Goal: Task Accomplishment & Management: Use online tool/utility

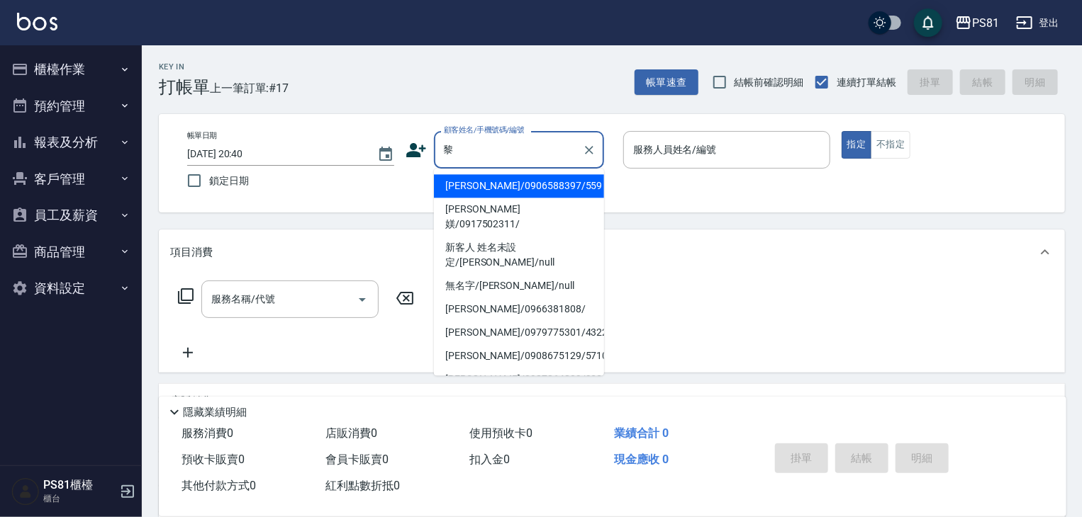
click at [541, 190] on li "[PERSON_NAME]/0906588397/559" at bounding box center [519, 185] width 170 height 23
type input "[PERSON_NAME]/0906588397/559"
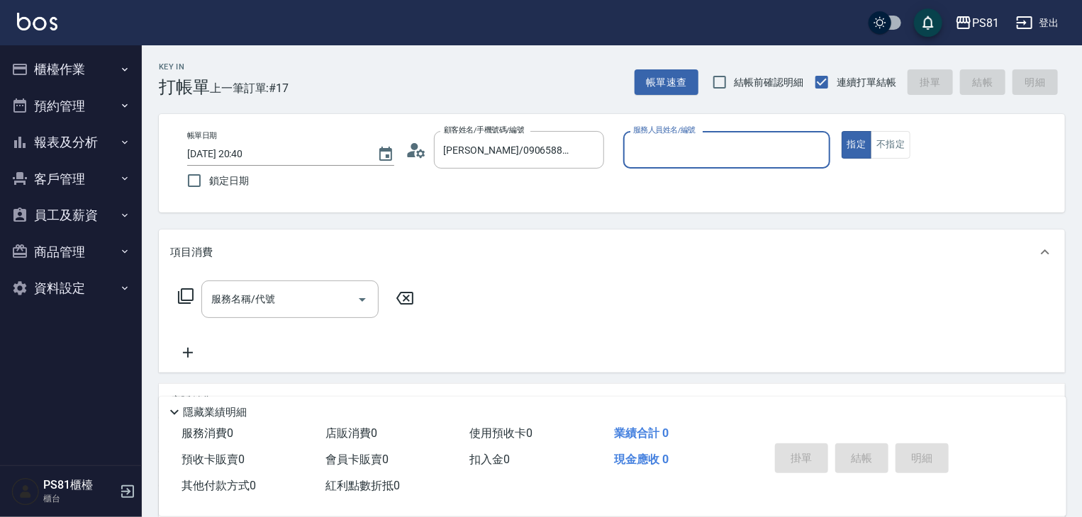
type input "[DEMOGRAPHIC_DATA]-2"
click at [813, 145] on icon "Clear" at bounding box center [815, 150] width 14 height 14
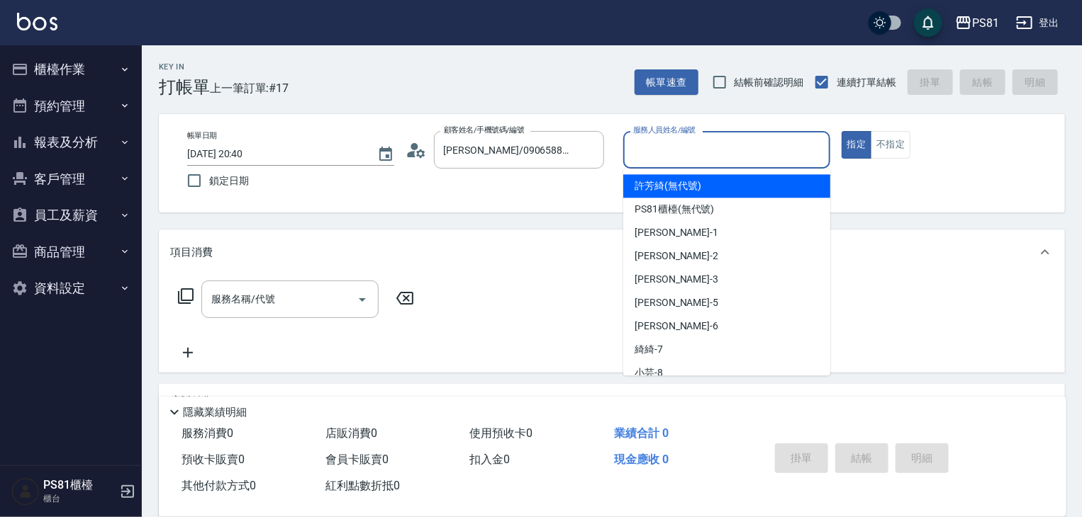
click at [795, 148] on input "服務人員姓名/編號" at bounding box center [726, 149] width 194 height 25
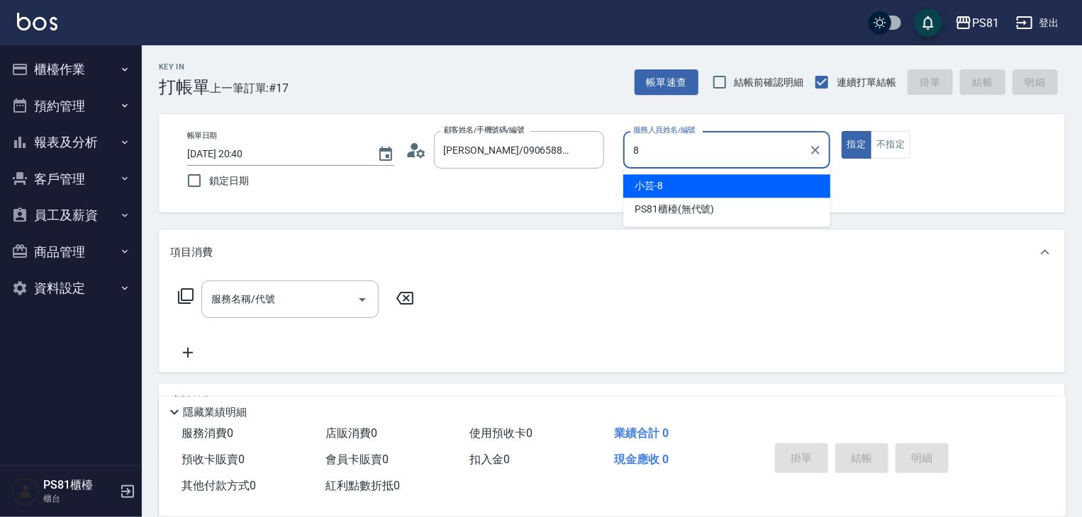
type input "小芸-8"
type button "true"
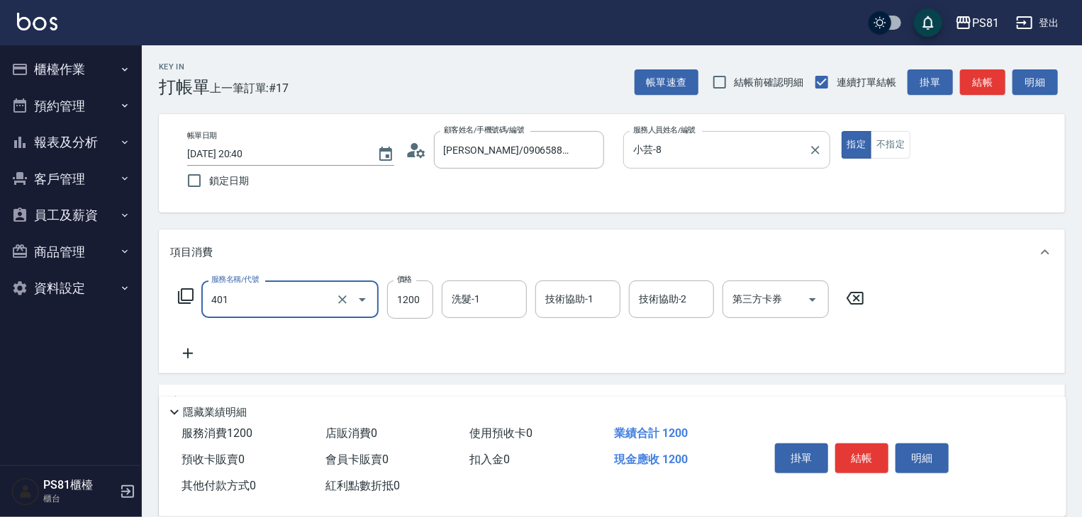
type input "基本染髮(401)"
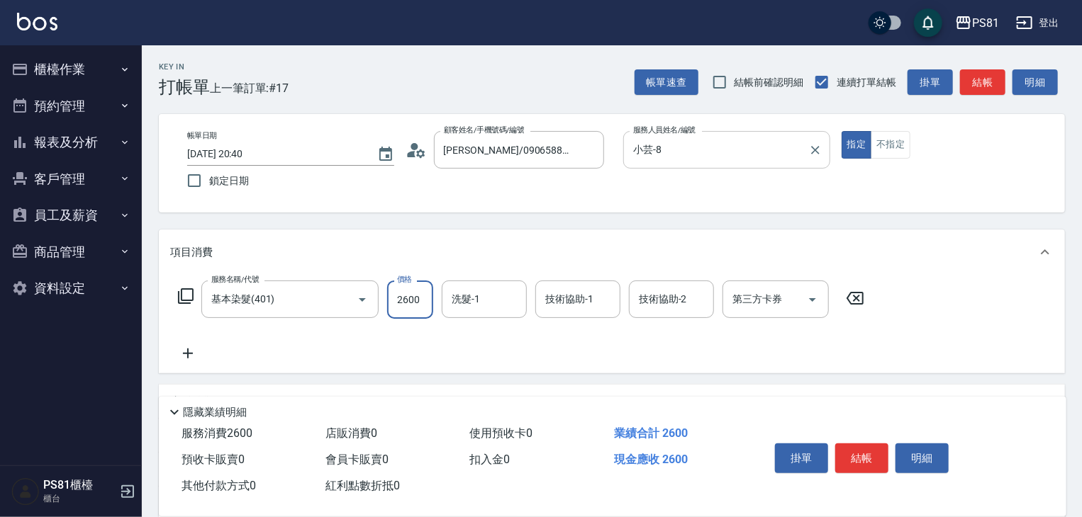
type input "2600"
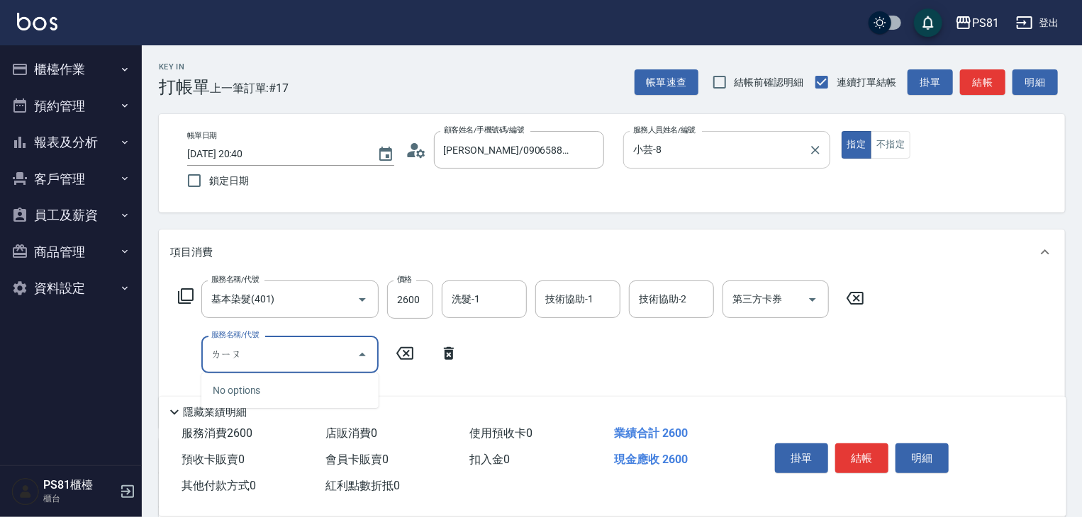
type input "劉"
type input "瀏海燙髮400~600(306)"
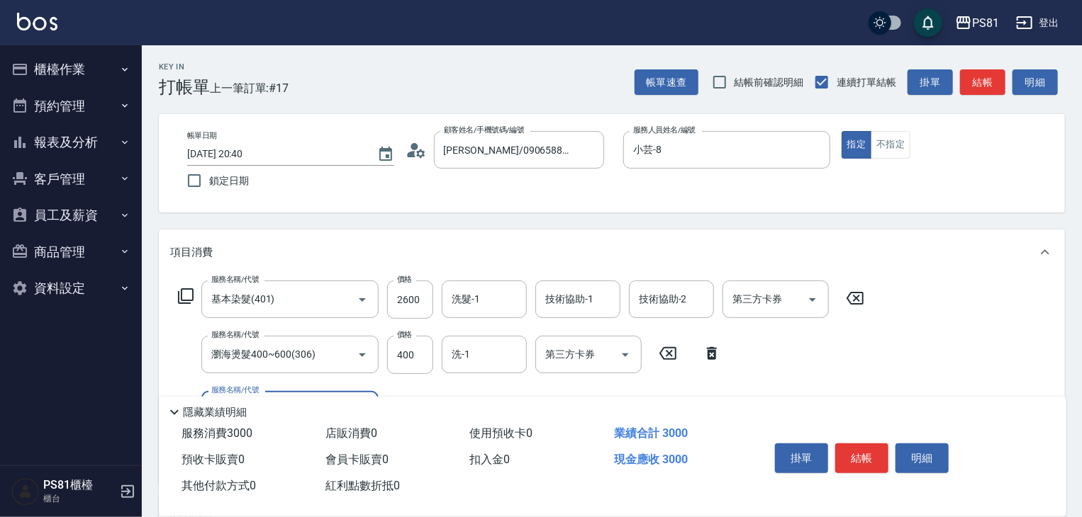
scroll to position [142, 0]
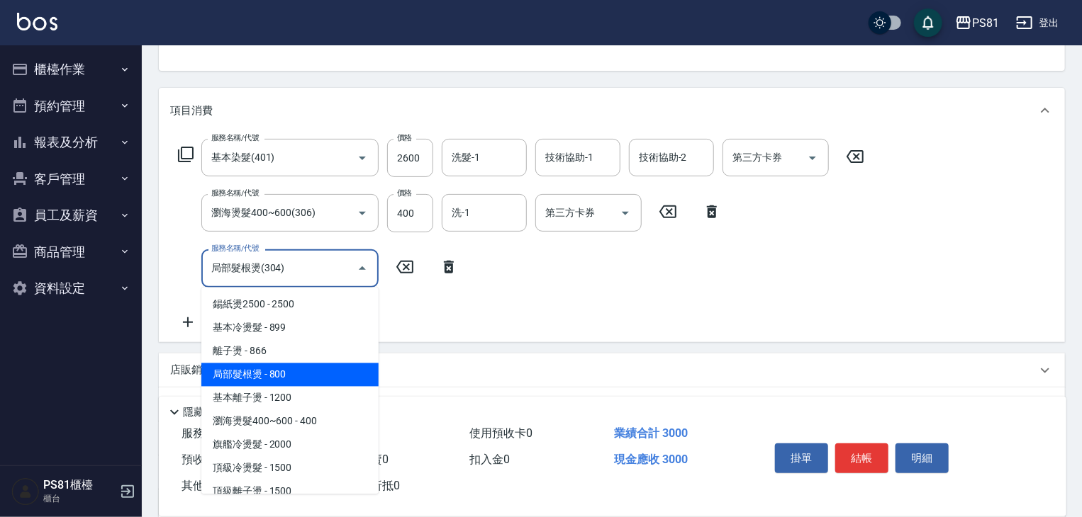
type input "局部髮根燙(304)"
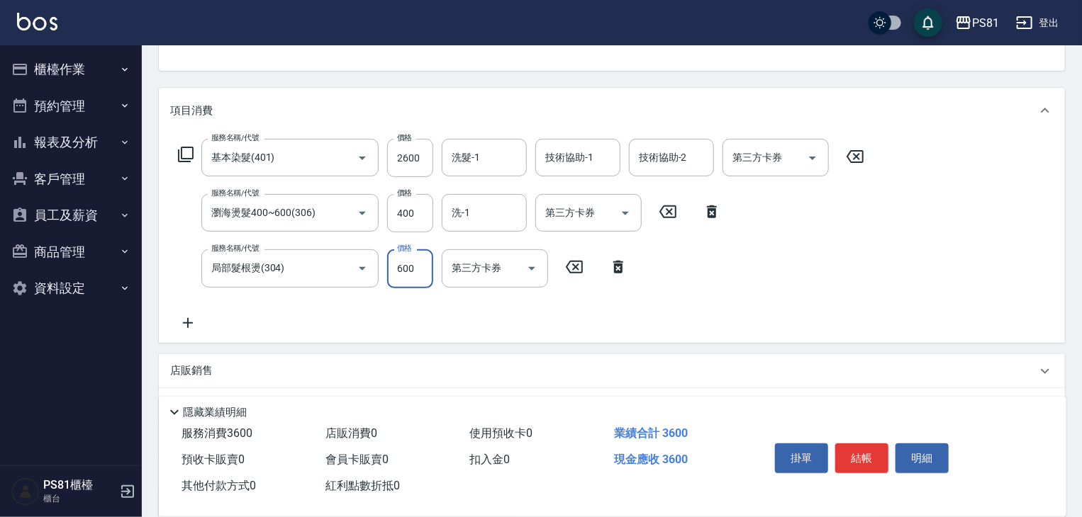
type input "600"
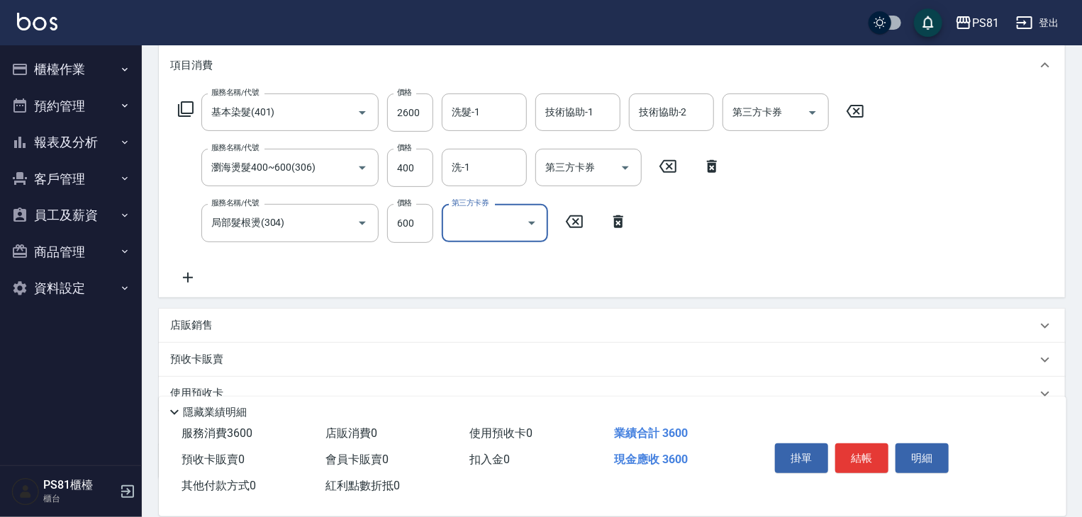
scroll to position [213, 0]
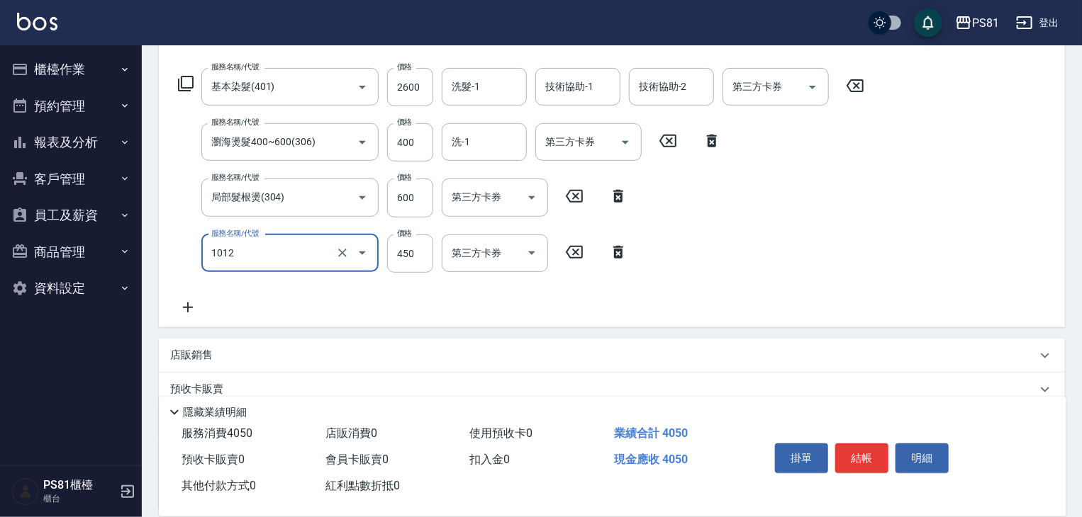
type input "B級洗剪(1012)"
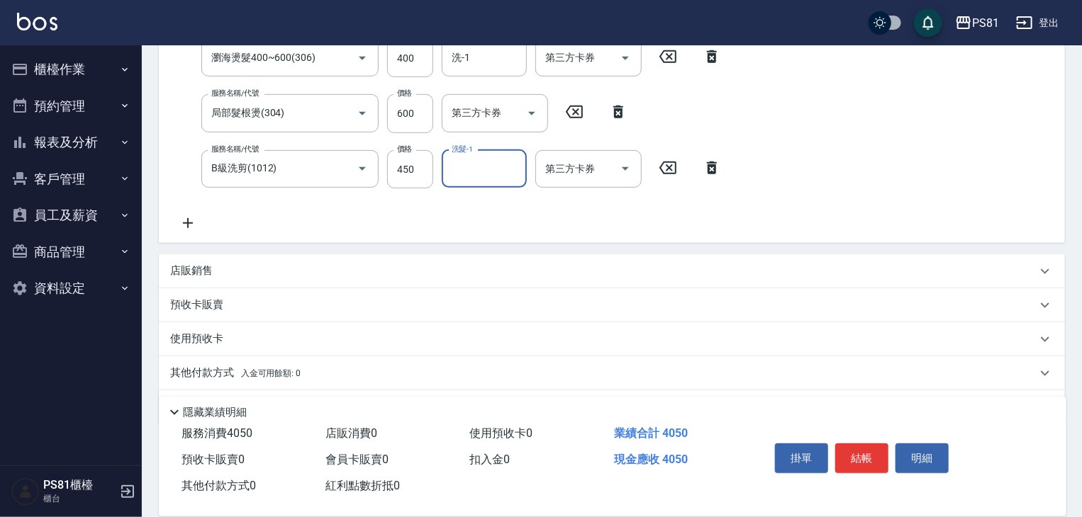
scroll to position [339, 0]
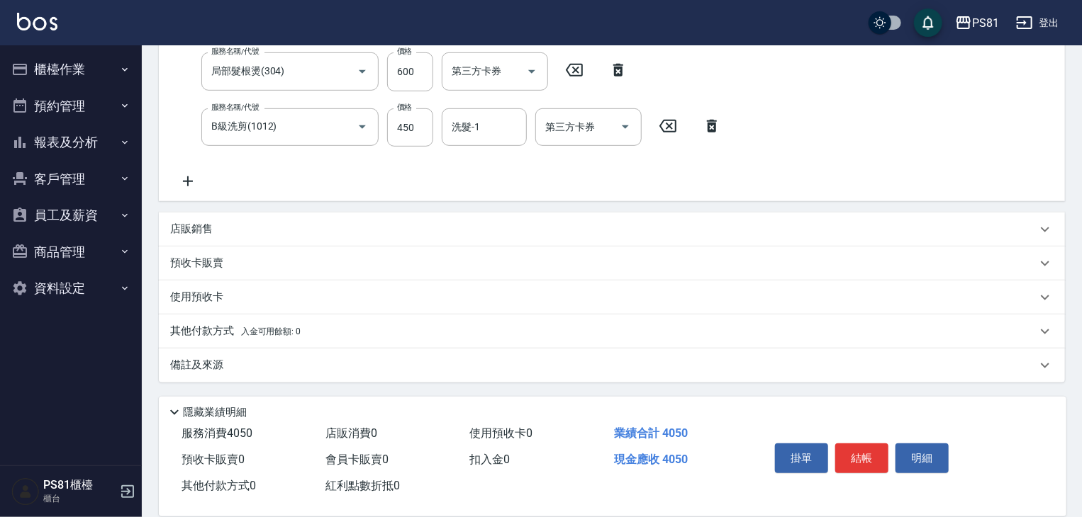
click at [259, 332] on span "入金可用餘額: 0" at bounding box center [271, 332] width 60 height 10
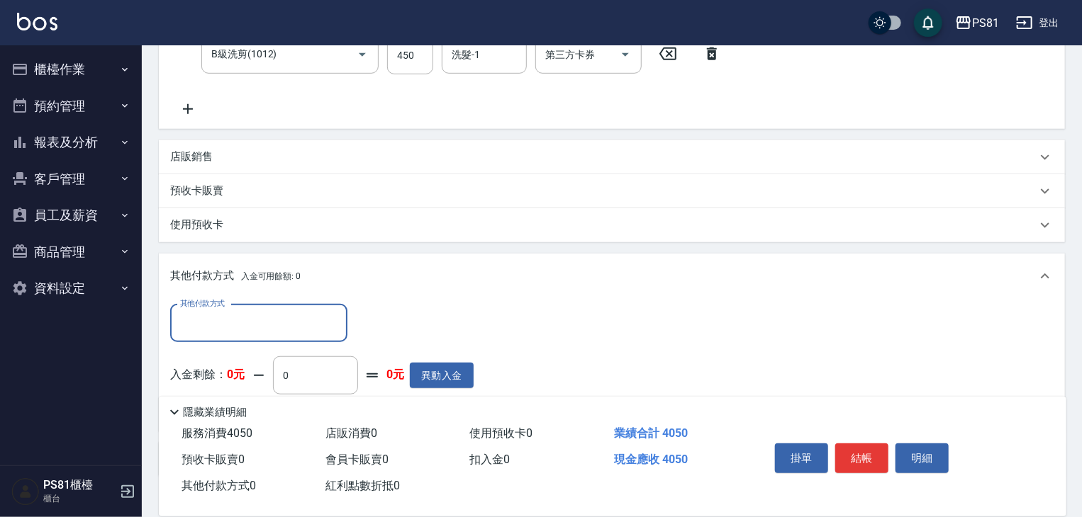
scroll to position [505, 0]
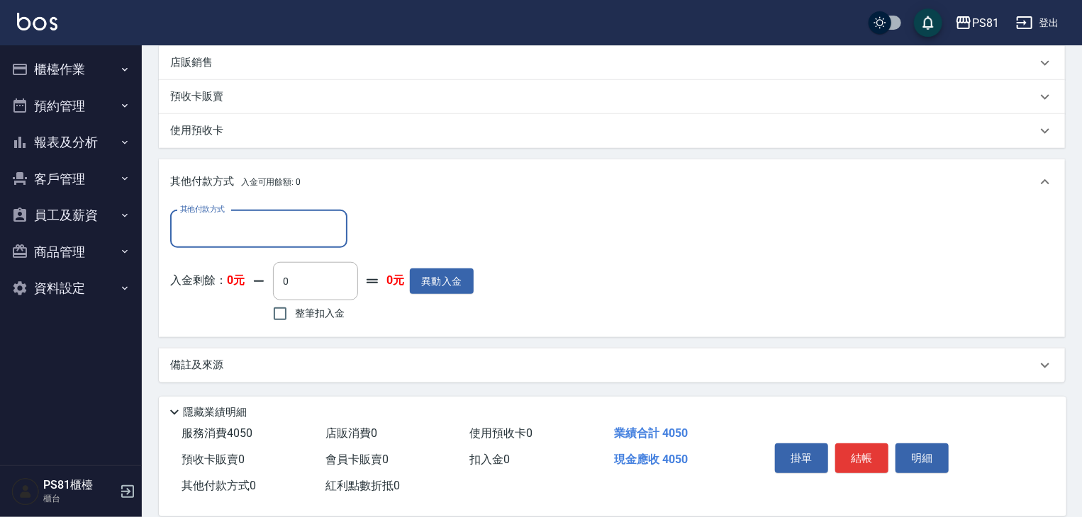
click at [266, 226] on input "其他付款方式" at bounding box center [258, 229] width 164 height 25
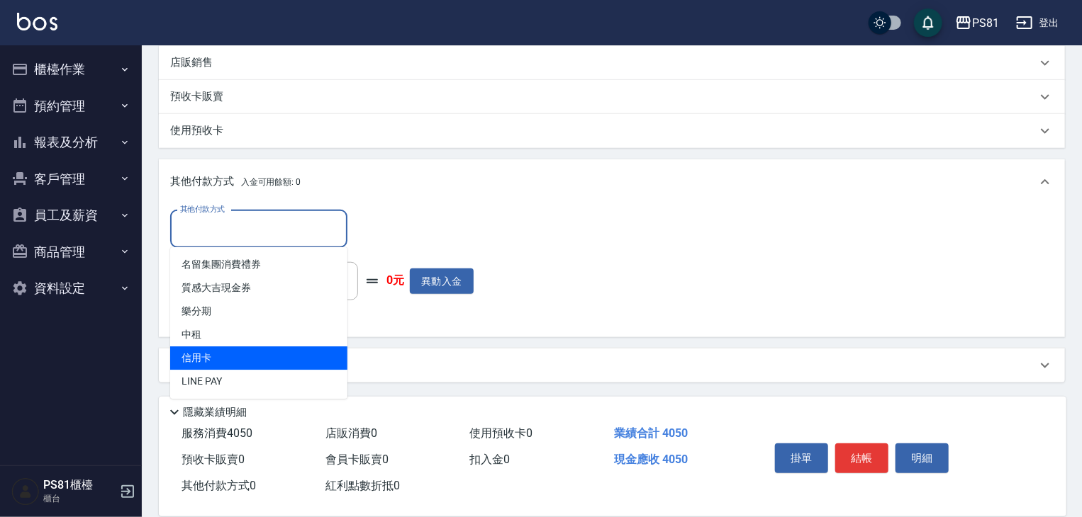
drag, startPoint x: 224, startPoint y: 360, endPoint x: 296, endPoint y: 309, distance: 87.9
click at [225, 357] on span "信用卡" at bounding box center [258, 358] width 177 height 23
type input "信用卡"
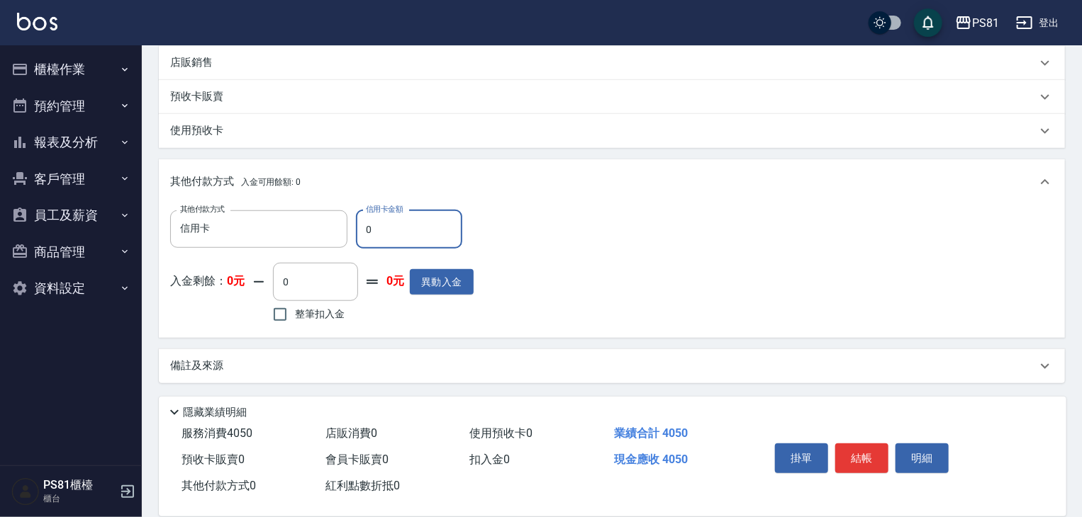
drag, startPoint x: 376, startPoint y: 227, endPoint x: 360, endPoint y: 211, distance: 22.1
click at [359, 213] on input "0" at bounding box center [409, 229] width 106 height 38
type input "4050"
drag, startPoint x: 855, startPoint y: 459, endPoint x: 858, endPoint y: 466, distance: 7.9
click at [856, 461] on button "結帳" at bounding box center [861, 459] width 53 height 30
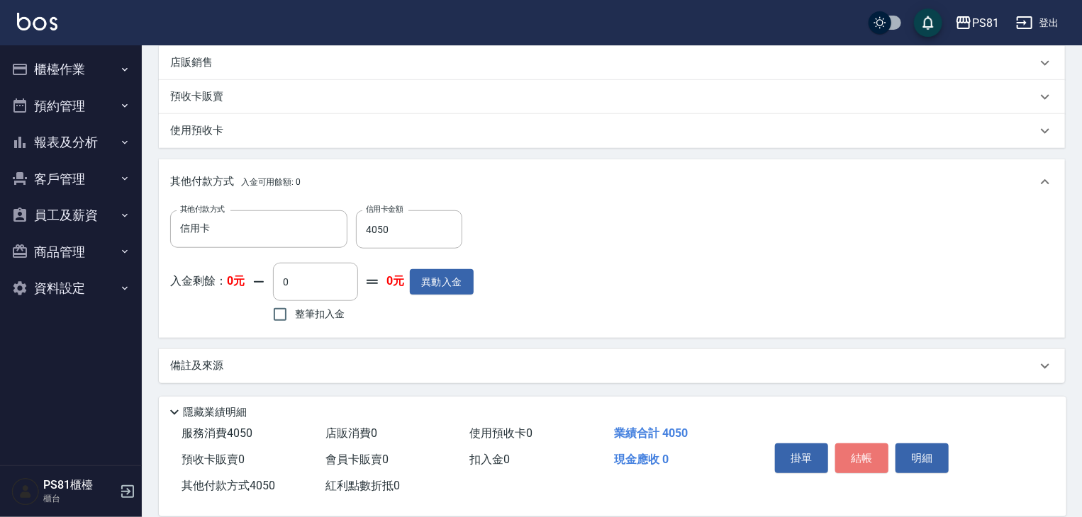
type input "[DATE] 20:42"
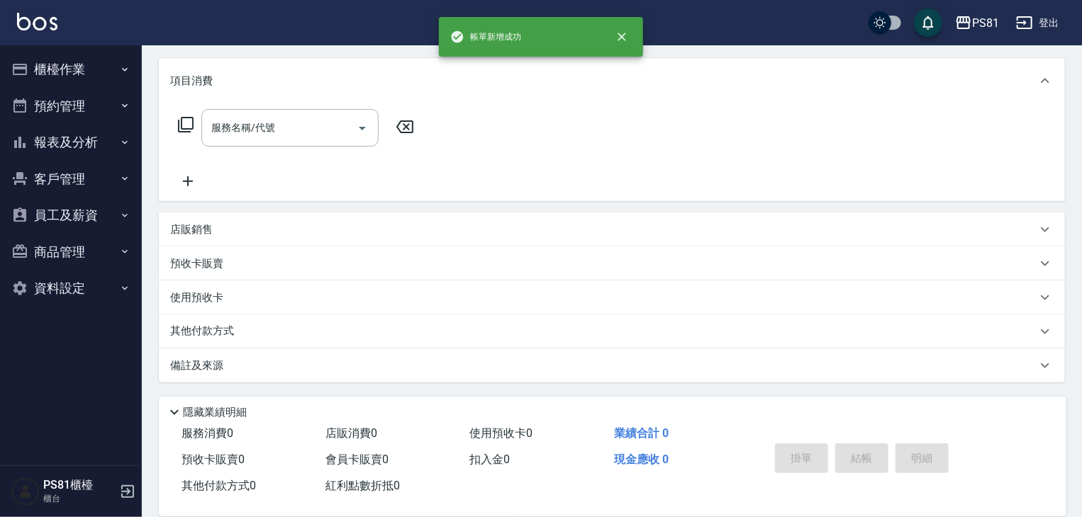
scroll to position [0, 0]
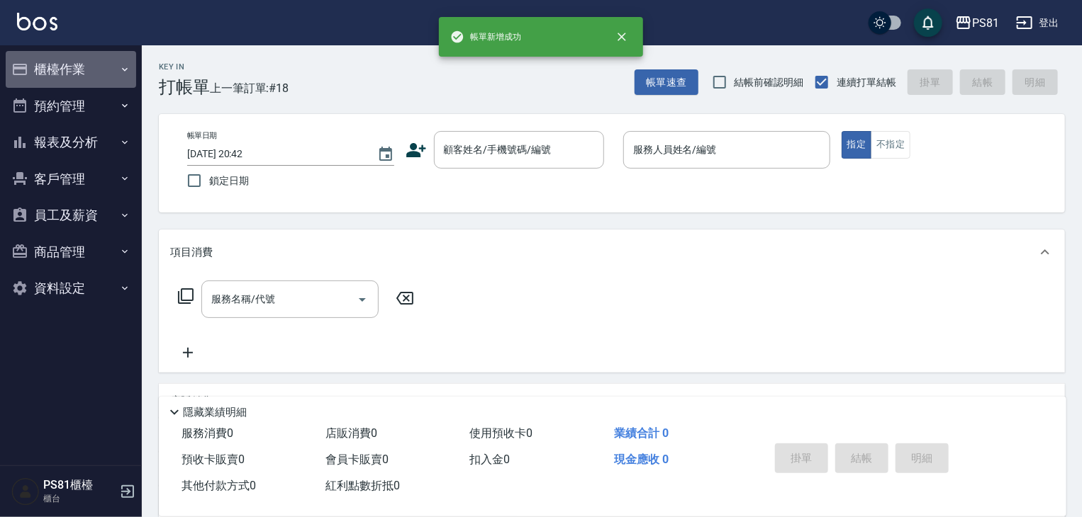
click at [65, 63] on button "櫃檯作業" at bounding box center [71, 69] width 130 height 37
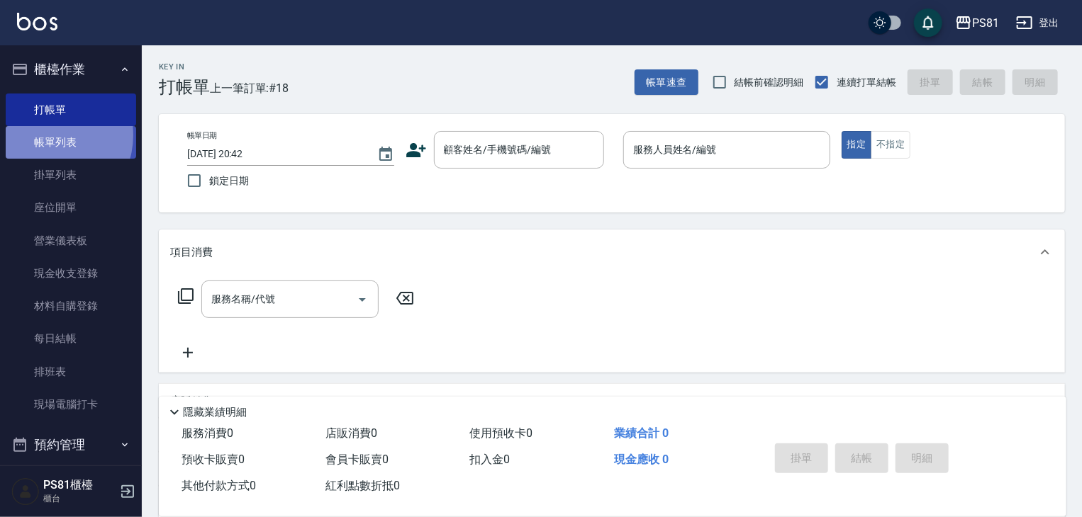
click at [47, 135] on link "帳單列表" at bounding box center [71, 142] width 130 height 33
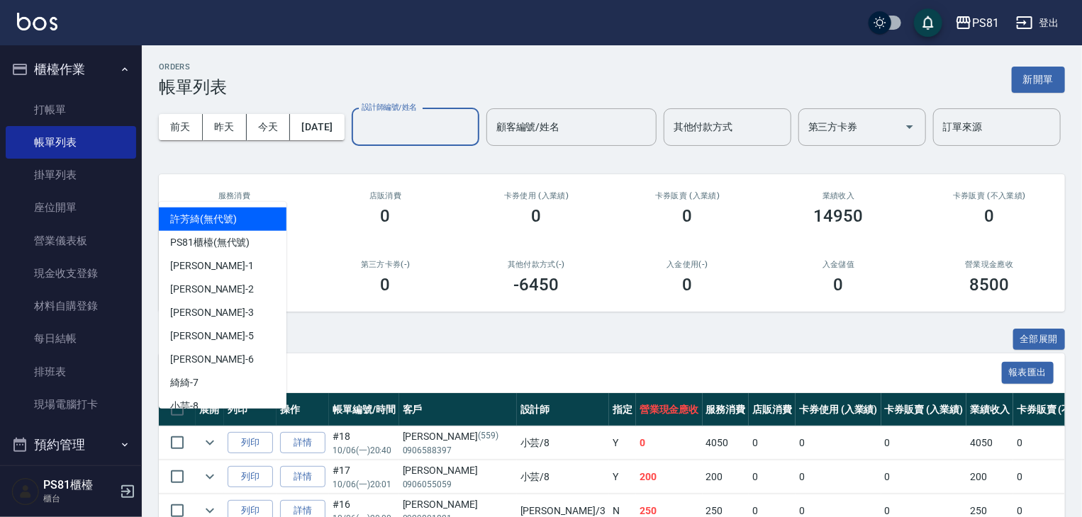
click at [358, 140] on input "設計師編號/姓名" at bounding box center [415, 127] width 115 height 25
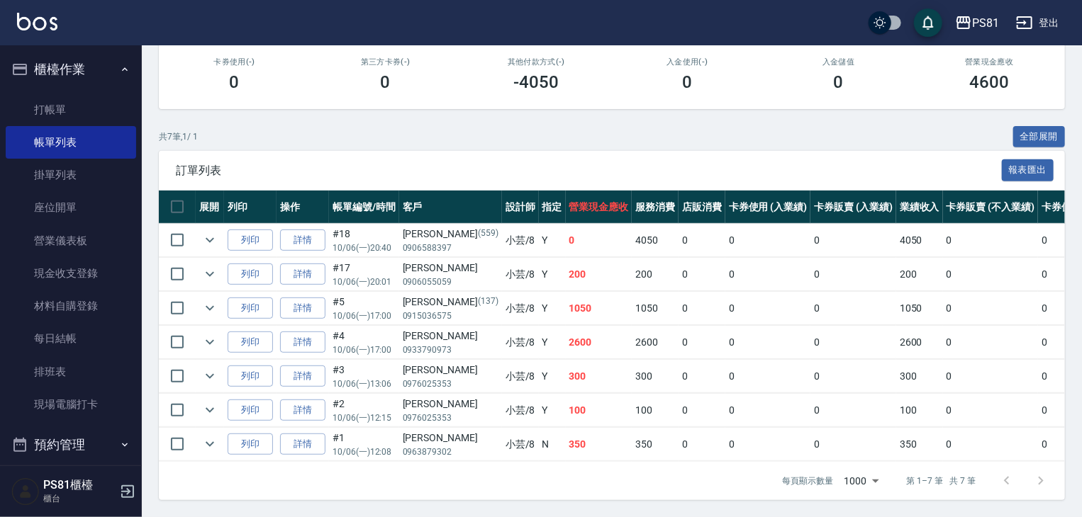
scroll to position [256, 0]
type input "小芸-8"
drag, startPoint x: 592, startPoint y: 236, endPoint x: 644, endPoint y: 230, distance: 52.0
click at [644, 230] on tr "列印 詳情 #18 10/06 (一) 20:40 [PERSON_NAME][PHONE_NUMBER] 小芸 /8 Y 0 4050 0 0 0 4050…" at bounding box center [765, 240] width 1213 height 33
click at [583, 271] on td "200" at bounding box center [599, 274] width 67 height 33
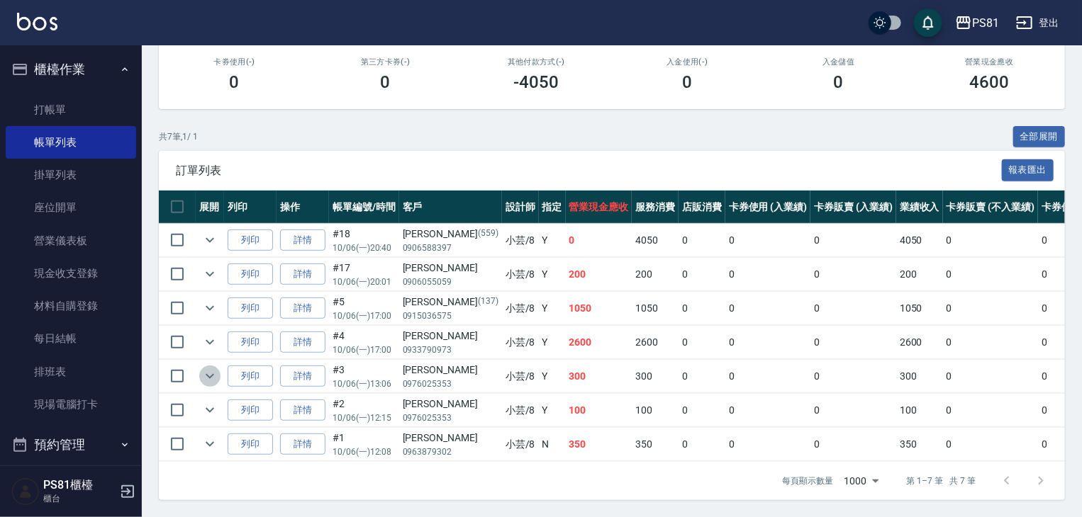
click at [210, 374] on icon "expand row" at bounding box center [210, 376] width 9 height 5
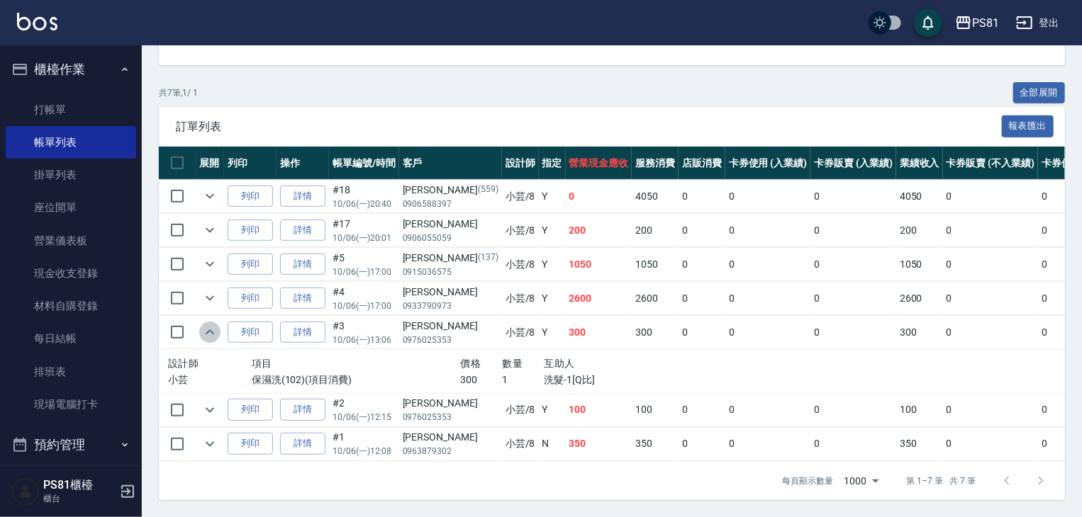
click at [210, 341] on icon "expand row" at bounding box center [209, 332] width 17 height 17
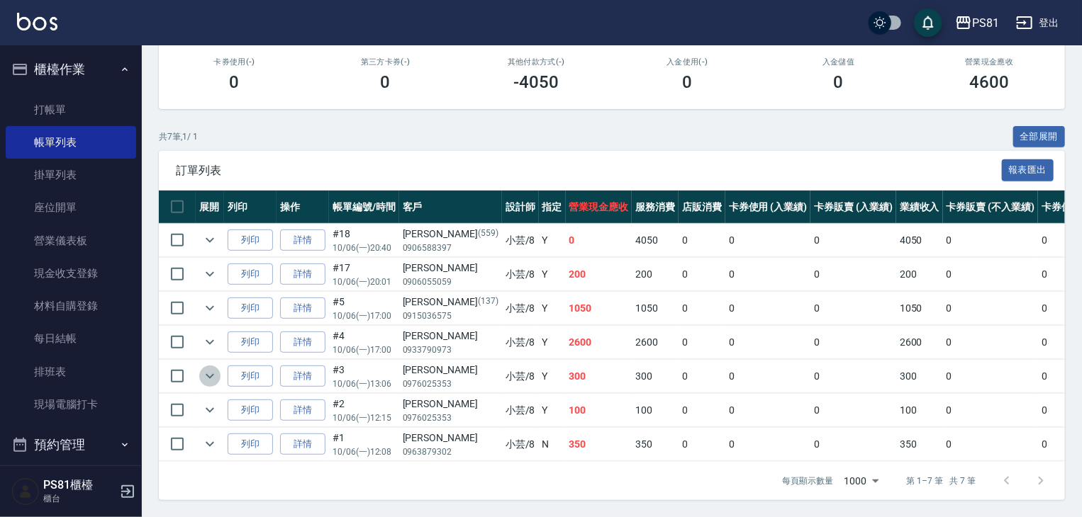
click at [213, 368] on icon "expand row" at bounding box center [209, 376] width 17 height 17
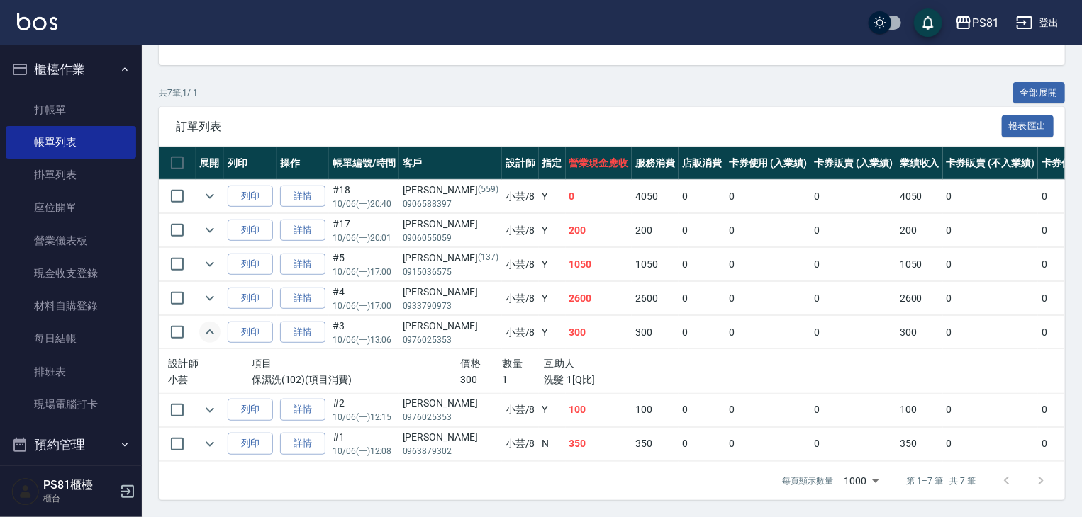
click at [218, 341] on icon "expand row" at bounding box center [209, 332] width 17 height 17
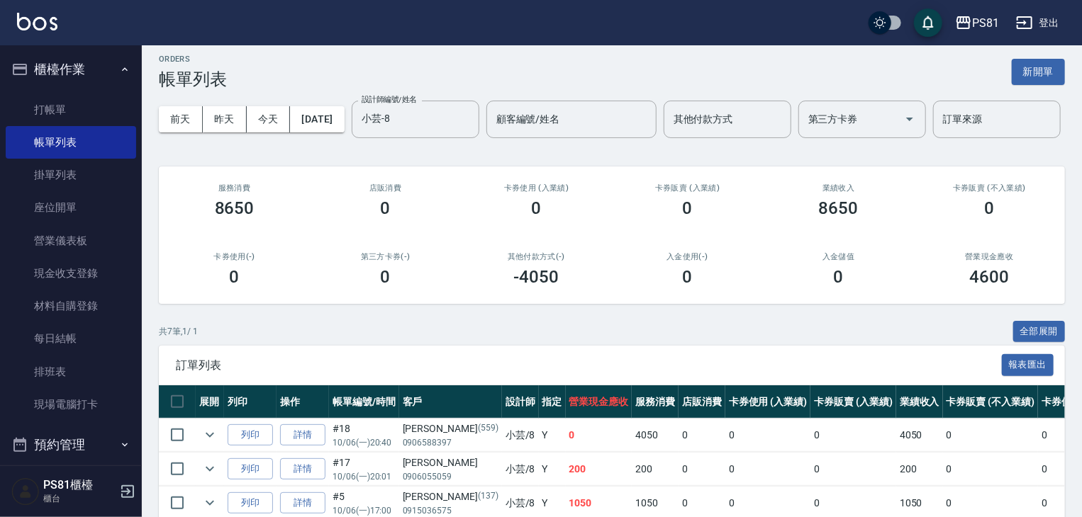
scroll to position [0, 0]
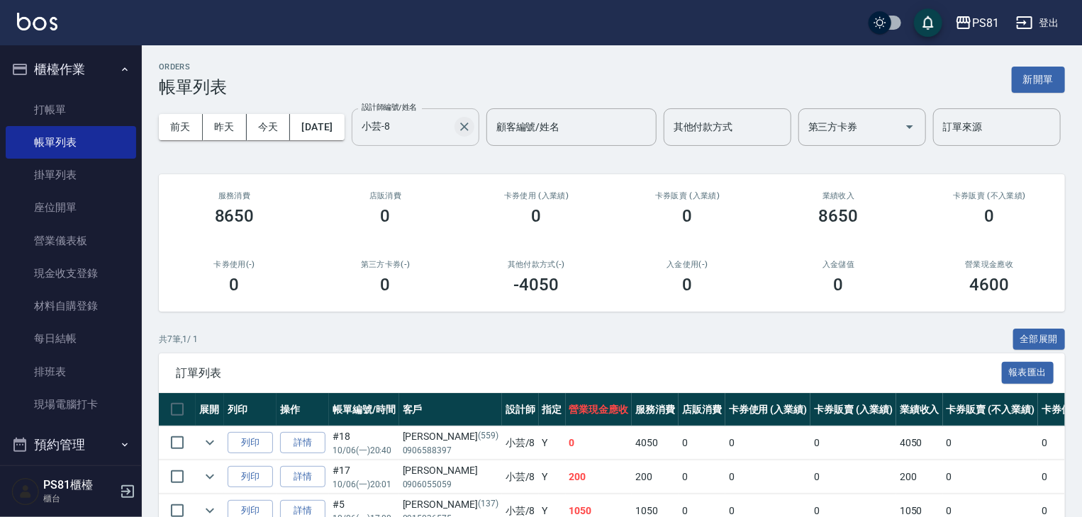
click at [457, 134] on icon "Clear" at bounding box center [464, 127] width 14 height 14
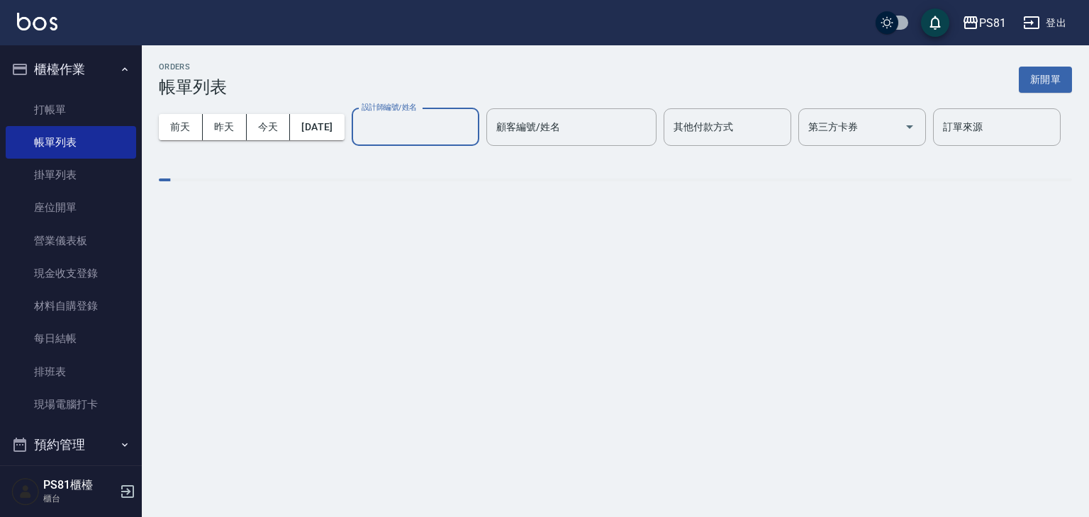
click at [358, 140] on input "設計師編號/姓名" at bounding box center [415, 127] width 115 height 25
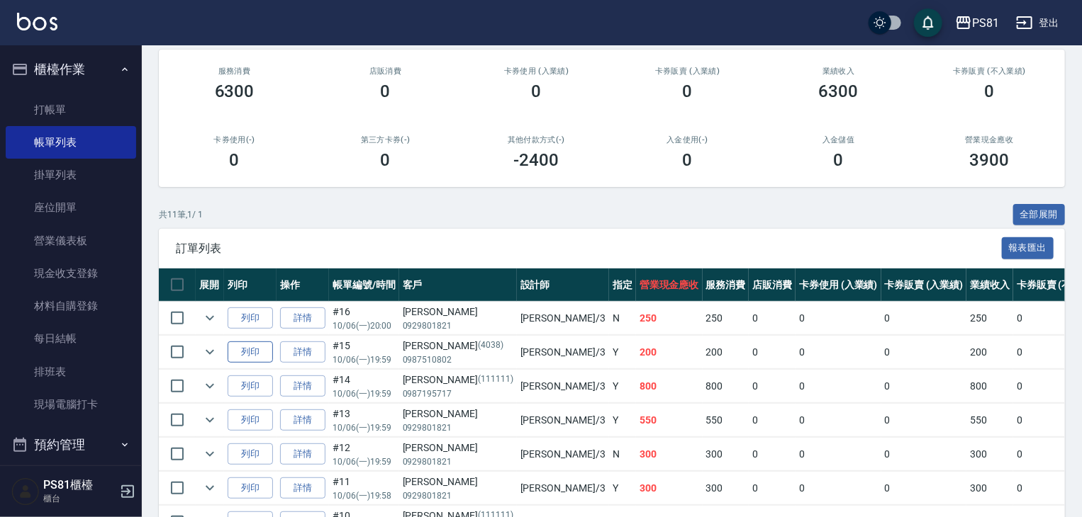
scroll to position [354, 0]
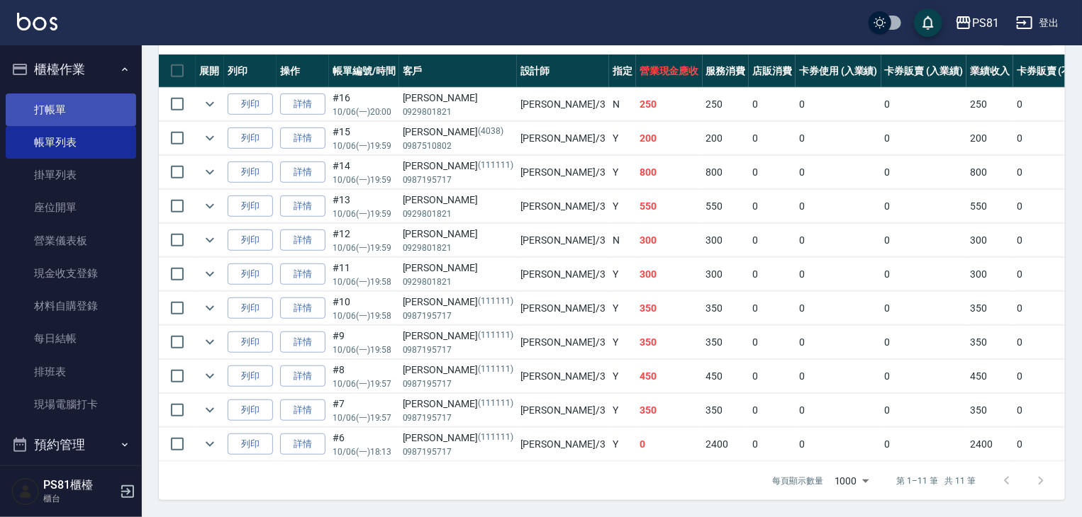
type input "[PERSON_NAME]-3"
click at [60, 110] on link "打帳單" at bounding box center [71, 110] width 130 height 33
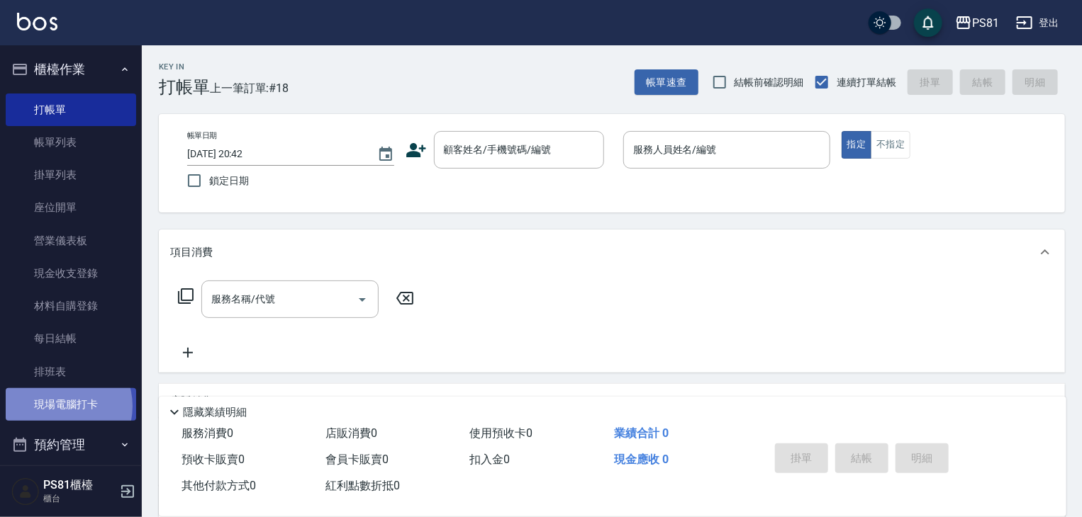
click at [57, 407] on link "現場電腦打卡" at bounding box center [71, 404] width 130 height 33
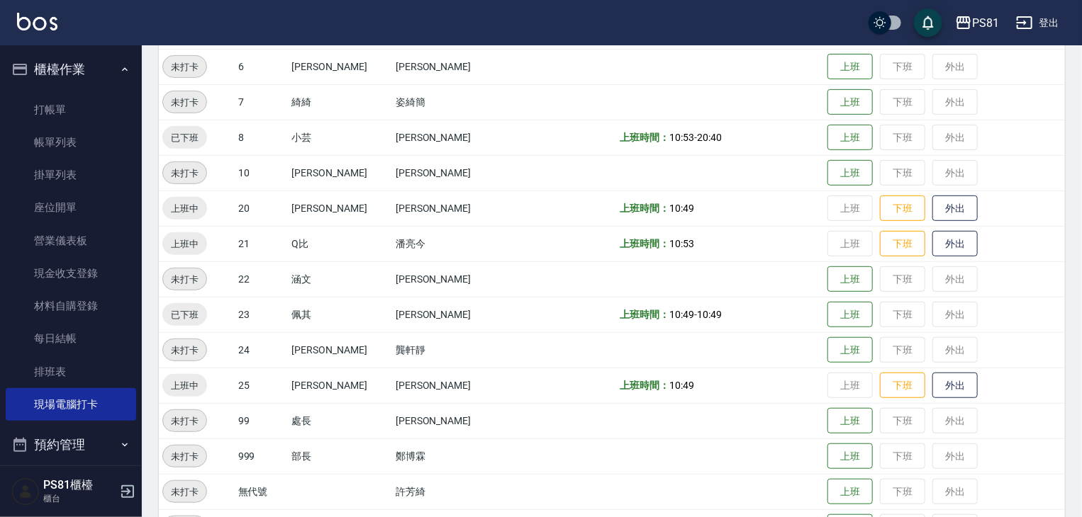
scroll to position [354, 0]
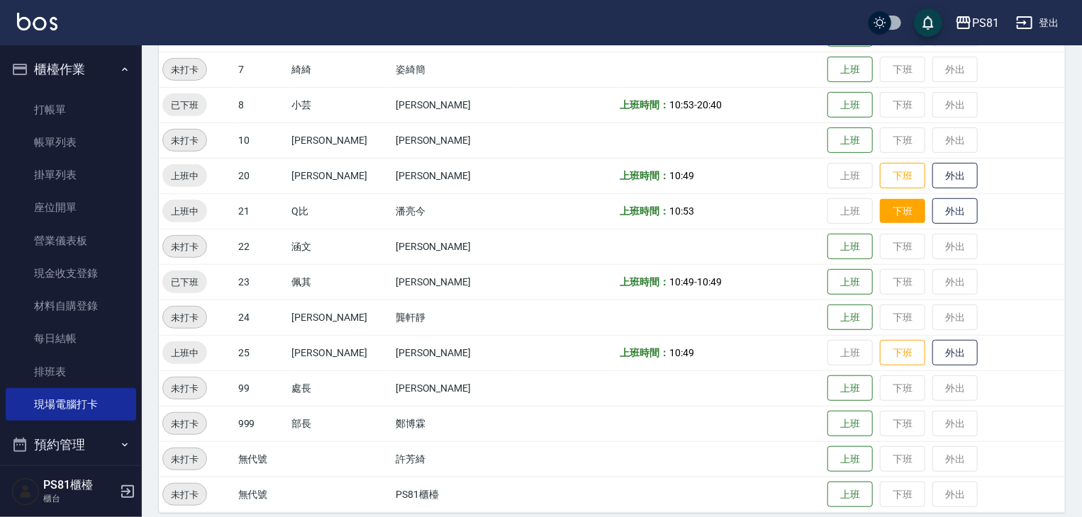
click at [890, 219] on button "下班" at bounding box center [902, 211] width 45 height 25
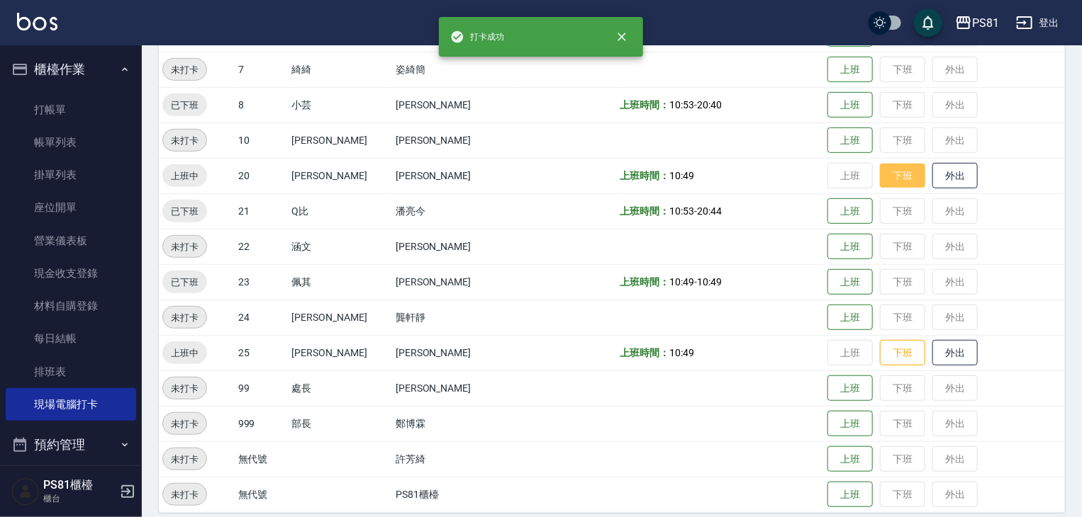
click at [895, 179] on button "下班" at bounding box center [902, 176] width 45 height 25
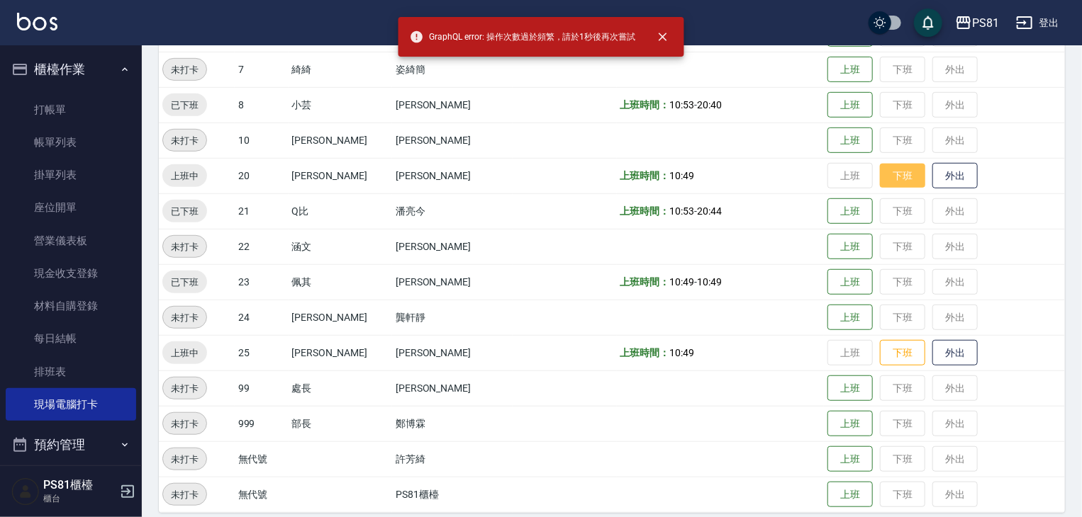
click at [891, 182] on button "下班" at bounding box center [902, 176] width 45 height 25
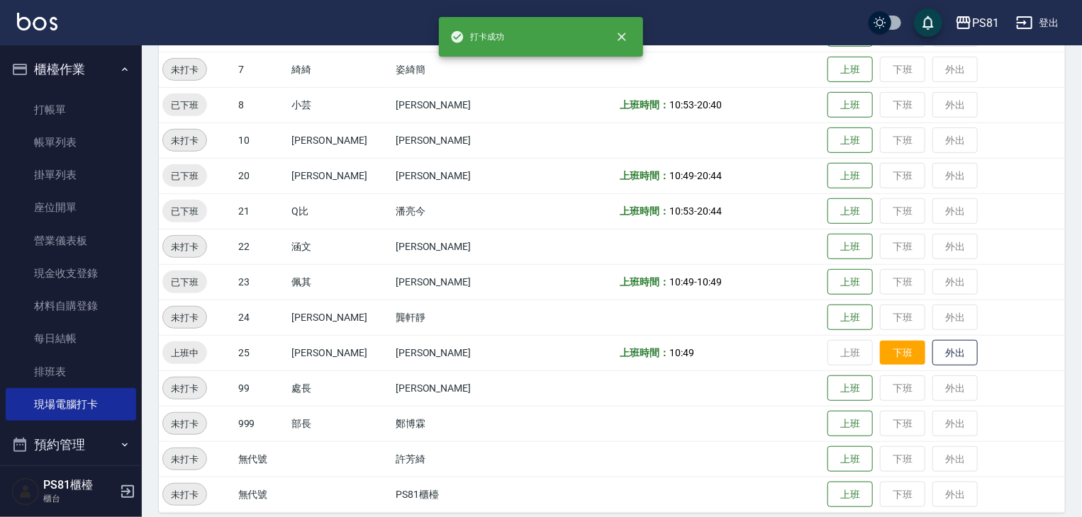
click at [880, 364] on button "下班" at bounding box center [902, 353] width 45 height 25
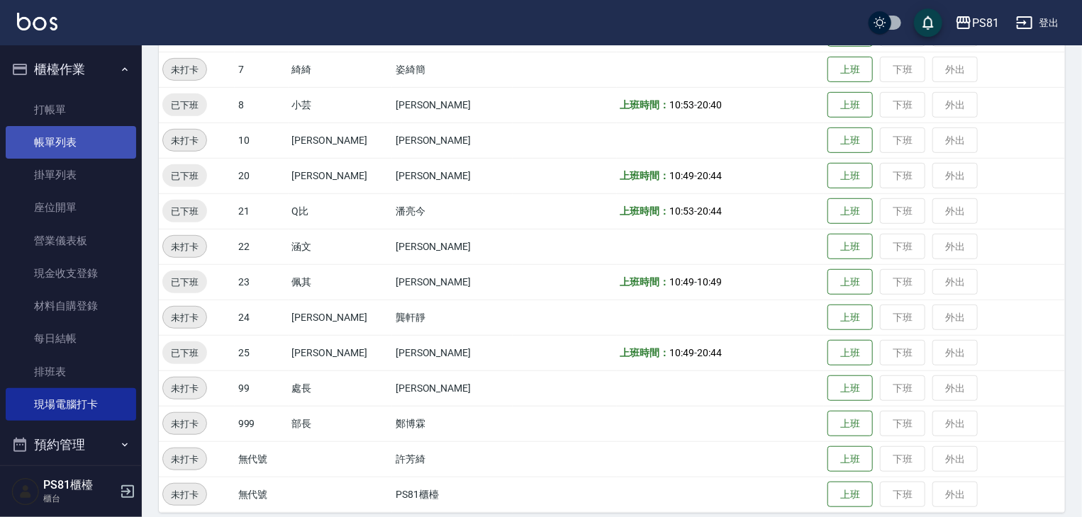
click at [53, 142] on link "帳單列表" at bounding box center [71, 142] width 130 height 33
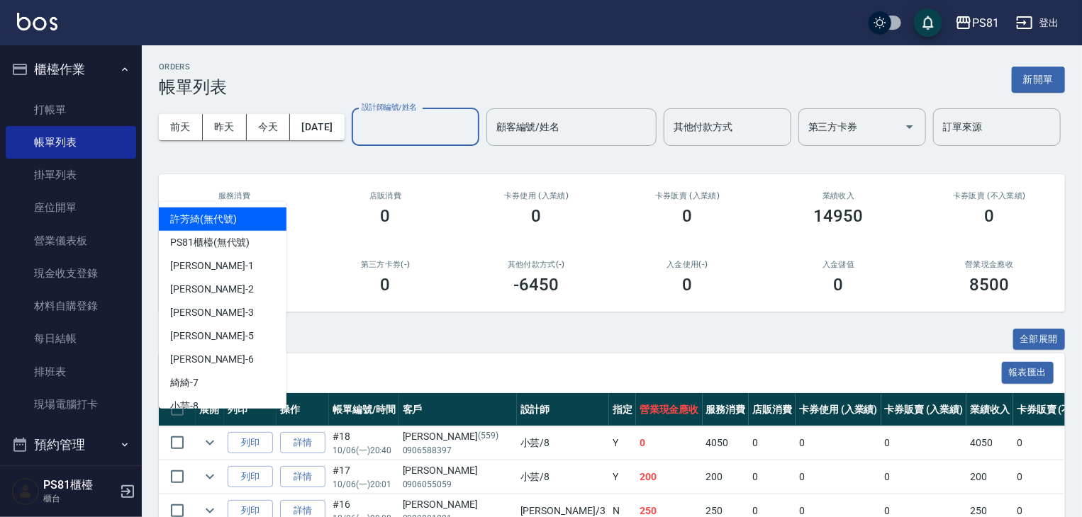
click at [358, 140] on input "設計師編號/姓名" at bounding box center [415, 127] width 115 height 25
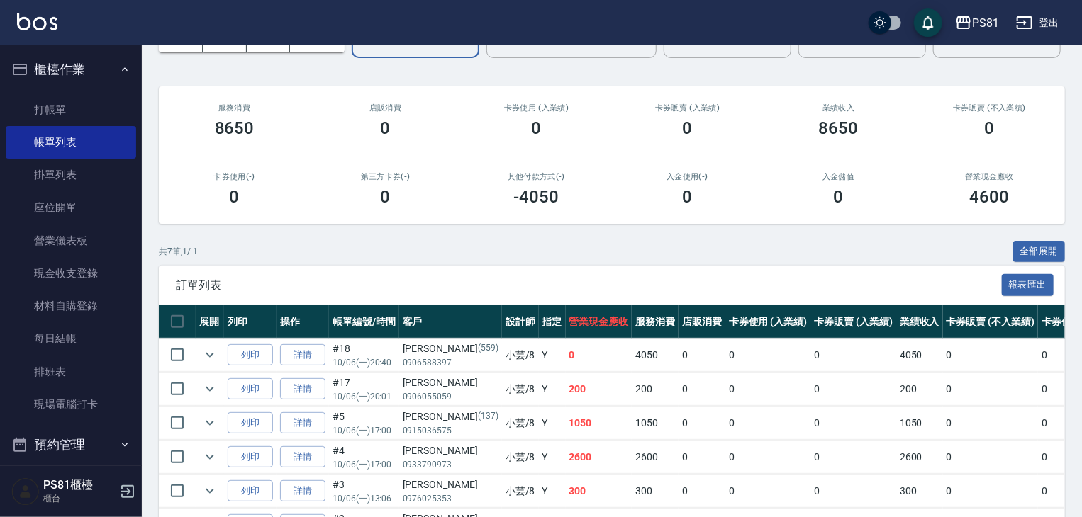
scroll to position [256, 0]
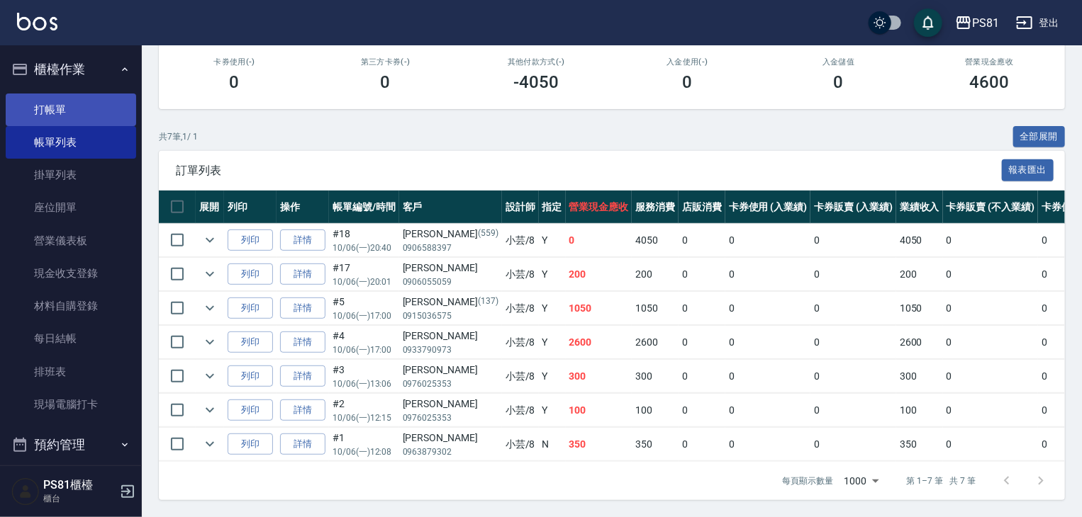
type input "小芸-8"
click at [62, 112] on link "打帳單" at bounding box center [71, 110] width 130 height 33
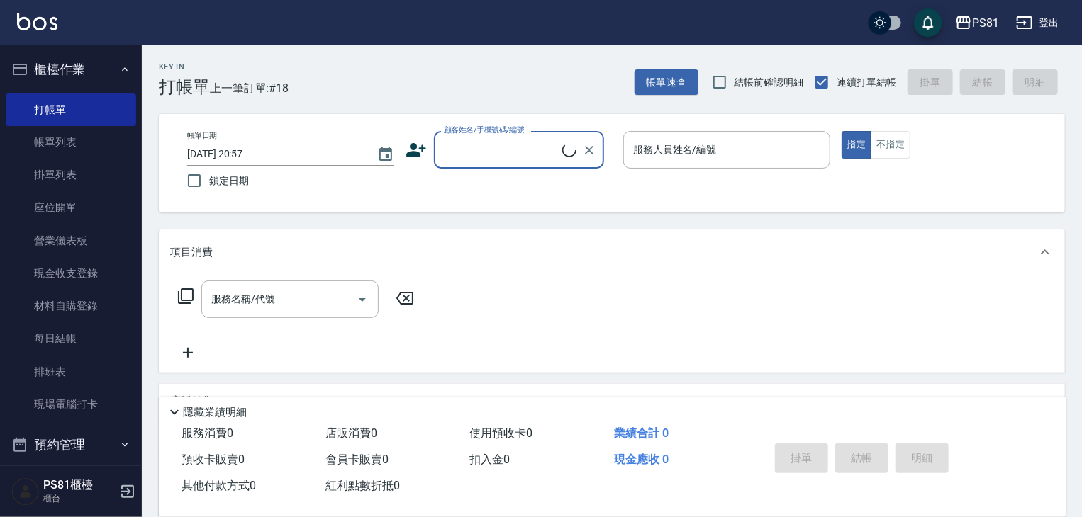
click at [353, 50] on div "Key In 打帳單 上一筆訂單:#18 帳單速查 結帳前確認明細 連續打單結帳 掛單 結帳 明細" at bounding box center [603, 71] width 923 height 52
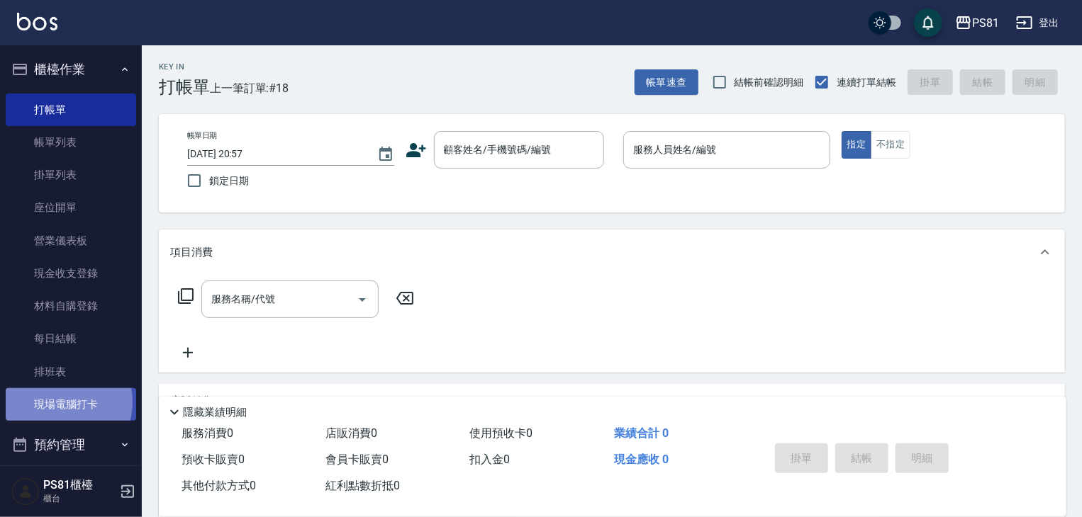
click at [58, 403] on link "現場電腦打卡" at bounding box center [71, 404] width 130 height 33
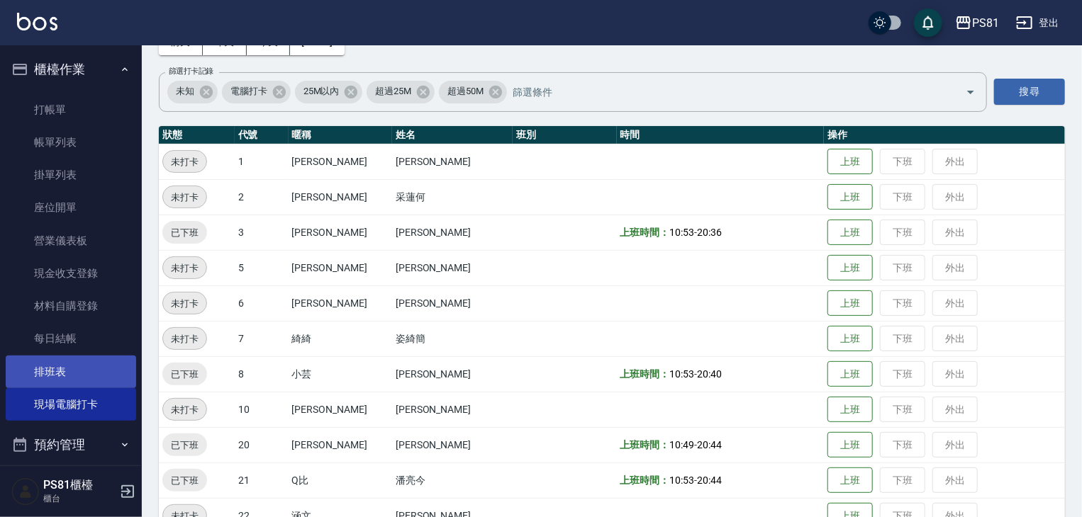
scroll to position [83, 0]
